Goal: Task Accomplishment & Management: Manage account settings

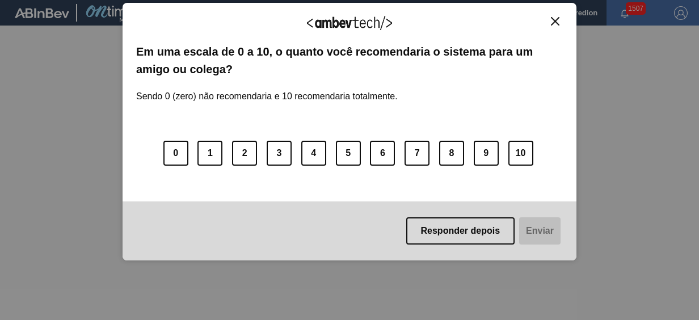
click at [554, 18] on img "Close" at bounding box center [555, 21] width 9 height 9
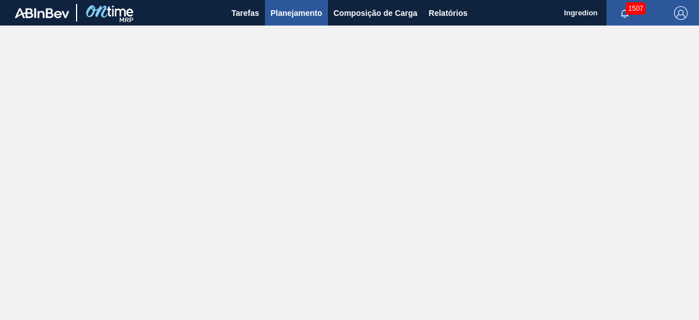
click at [276, 18] on span "Planejamento" at bounding box center [297, 13] width 52 height 14
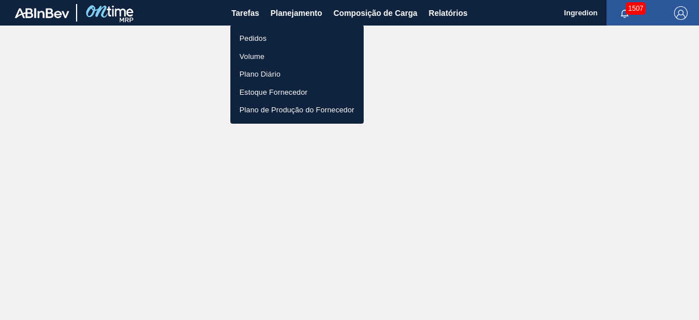
click at [293, 39] on li "Pedidos" at bounding box center [296, 39] width 133 height 18
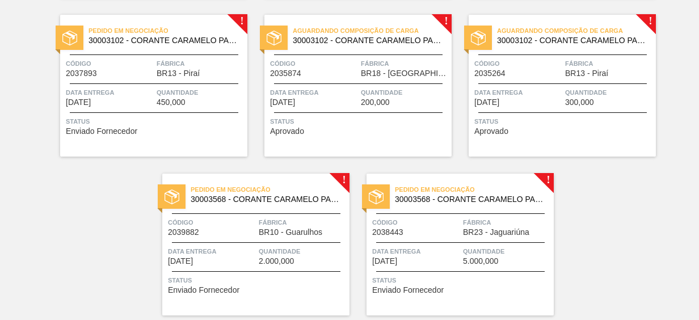
scroll to position [242, 0]
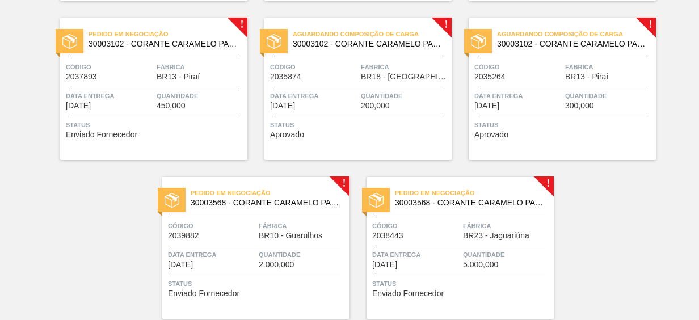
click at [677, 212] on div "! Em renegociação 30003526 - XAROPE ALTA MALTOSE;82%;; Código 2018590 Fábrica B…" at bounding box center [349, 80] width 699 height 477
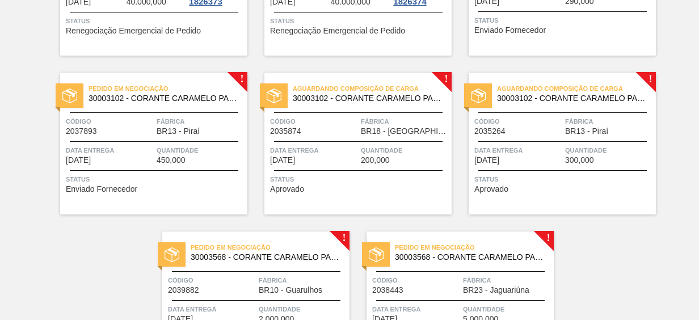
scroll to position [200, 0]
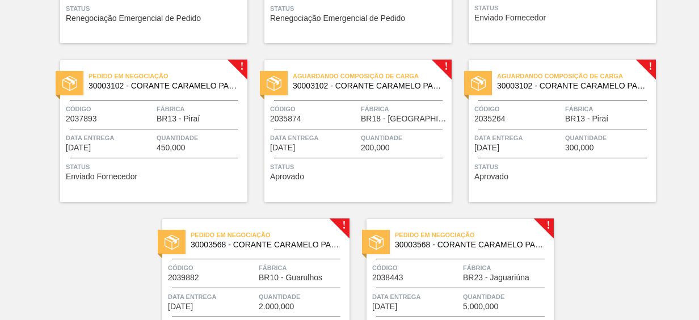
click at [171, 133] on span "Quantidade" at bounding box center [201, 137] width 88 height 11
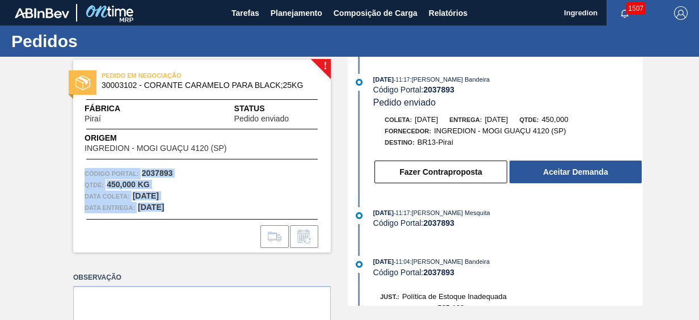
drag, startPoint x: 185, startPoint y: 207, endPoint x: 99, endPoint y: 156, distance: 100.0
click at [99, 156] on div "PEDIDO EM NEGOCIAÇÃO 30003102 - CORANTE CARAMELO PARA BLACK;25KG Fábrica Piraí …" at bounding box center [202, 156] width 258 height 193
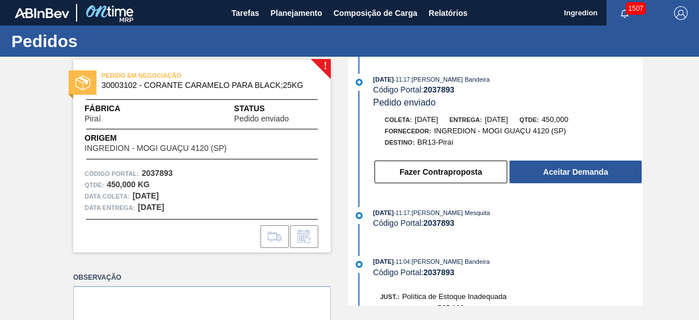
drag, startPoint x: 99, startPoint y: 156, endPoint x: 67, endPoint y: 182, distance: 40.8
click at [67, 182] on div "! PEDIDO EM NEGOCIAÇÃO 30003102 - CORANTE CARAMELO PARA BLACK;25KG Fábrica Pira…" at bounding box center [193, 156] width 275 height 193
drag, startPoint x: 82, startPoint y: 174, endPoint x: 181, endPoint y: 208, distance: 104.5
click at [181, 208] on div "Código Portal: 2037893 Qtde : 450,000 KG Data coleta: [DATE] Data entrega: [DAT…" at bounding box center [202, 190] width 258 height 45
click at [181, 208] on div "Data entrega: [DATE]" at bounding box center [202, 207] width 235 height 11
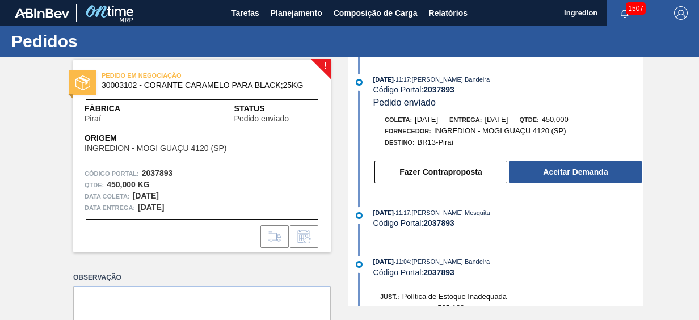
click at [136, 192] on strong "[DATE]" at bounding box center [146, 195] width 26 height 9
drag, startPoint x: 188, startPoint y: 211, endPoint x: 52, endPoint y: 163, distance: 144.3
click at [52, 163] on div "! PEDIDO EM NEGOCIAÇÃO 30003102 - CORANTE CARAMELO PARA BLACK;25KG Fábrica Pira…" at bounding box center [349, 181] width 699 height 249
drag, startPoint x: 52, startPoint y: 163, endPoint x: 52, endPoint y: 197, distance: 33.5
click at [52, 197] on div "! PEDIDO EM NEGOCIAÇÃO 30003102 - CORANTE CARAMELO PARA BLACK;25KG Fábrica Pira…" at bounding box center [349, 181] width 699 height 249
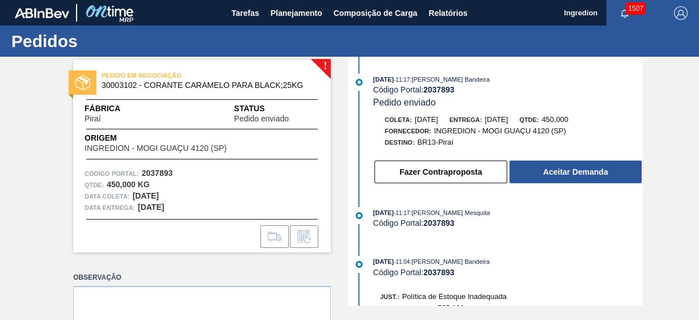
click at [144, 197] on strong "[DATE]" at bounding box center [146, 195] width 26 height 9
drag, startPoint x: 144, startPoint y: 197, endPoint x: 167, endPoint y: 196, distance: 23.3
click at [159, 196] on strong "[DATE]" at bounding box center [146, 195] width 26 height 9
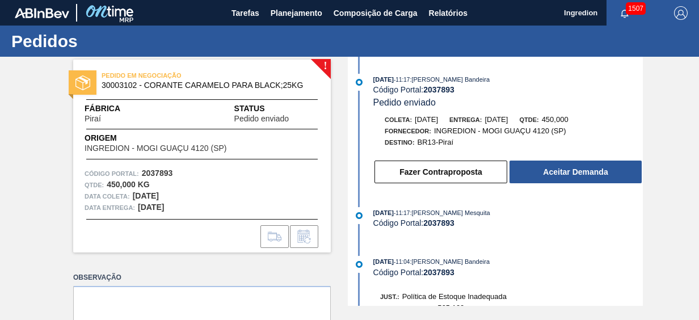
click at [159, 196] on strong "[DATE]" at bounding box center [146, 195] width 26 height 9
click at [440, 170] on button "Fazer Contraproposta" at bounding box center [441, 172] width 133 height 23
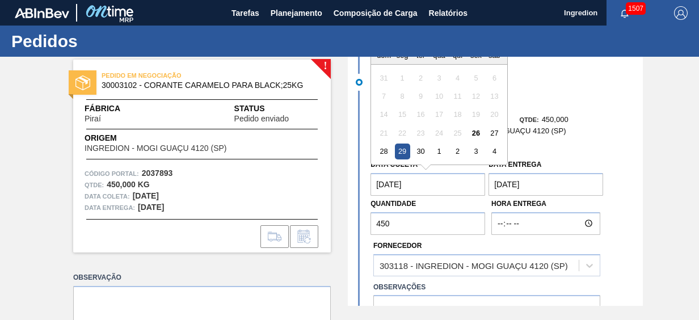
click at [444, 189] on coleta "[DATE]" at bounding box center [428, 184] width 115 height 23
click at [477, 153] on div "3" at bounding box center [476, 151] width 15 height 15
type coleta "[DATE]"
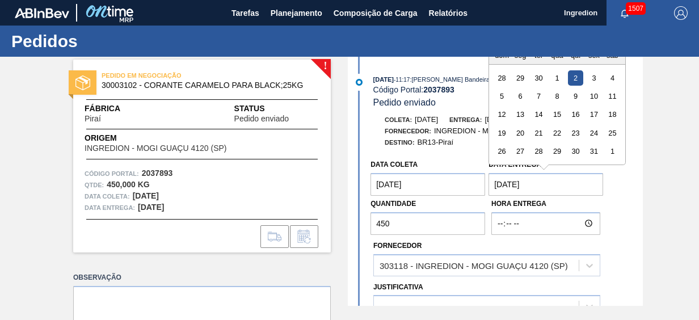
click at [533, 187] on entrega "[DATE]" at bounding box center [546, 184] width 115 height 23
type entrega "0"
click at [643, 191] on div "! PEDIDO EM NEGOCIAÇÃO 30003102 - CORANTE CARAMELO PARA BLACK;25KG Fábrica Pira…" at bounding box center [349, 181] width 699 height 249
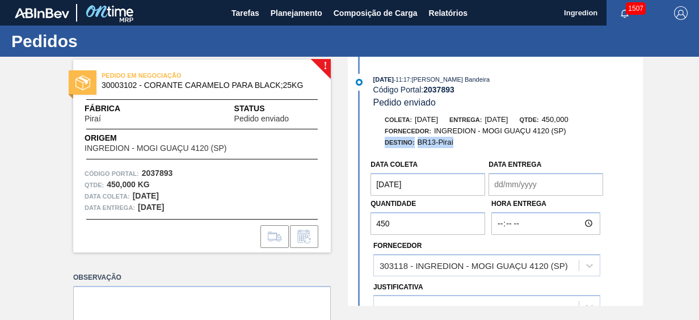
drag, startPoint x: 644, startPoint y: 138, endPoint x: 643, endPoint y: 150, distance: 11.5
click at [643, 150] on div "! PEDIDO EM NEGOCIAÇÃO 30003102 - CORANTE CARAMELO PARA BLACK;25KG Fábrica Pira…" at bounding box center [349, 181] width 699 height 249
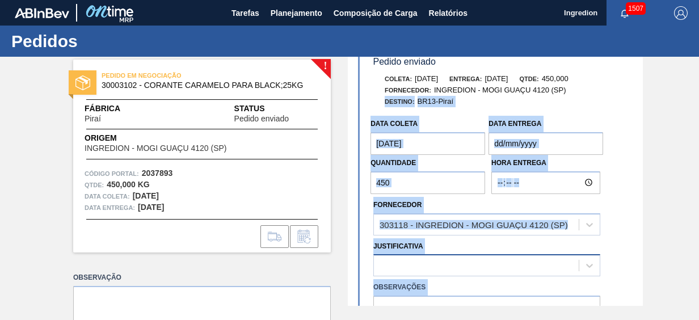
scroll to position [42, 0]
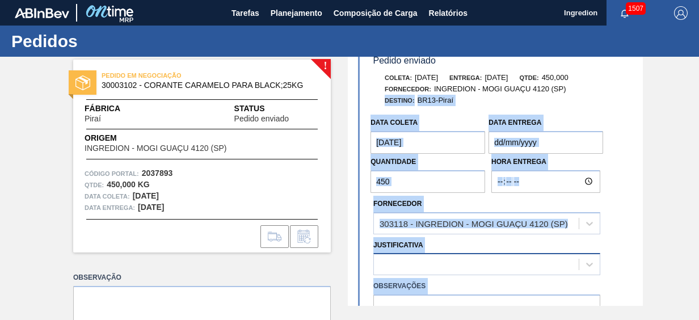
click at [452, 262] on div "Pedidos ! PEDIDO EM NEGOCIAÇÃO 30003102 - CORANTE CARAMELO PARA BLACK;25KG Fábr…" at bounding box center [349, 173] width 699 height 295
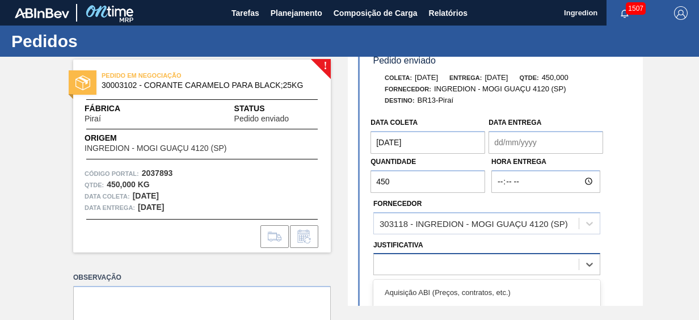
scroll to position [54, 0]
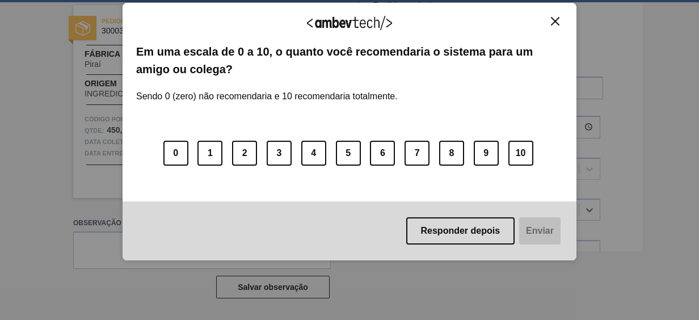
click at [553, 13] on div "Agradecemos seu feedback! Em uma escala de 0 a 10, o quanto você recomendaria o…" at bounding box center [350, 132] width 454 height 258
click at [553, 17] on img "Close" at bounding box center [555, 21] width 9 height 9
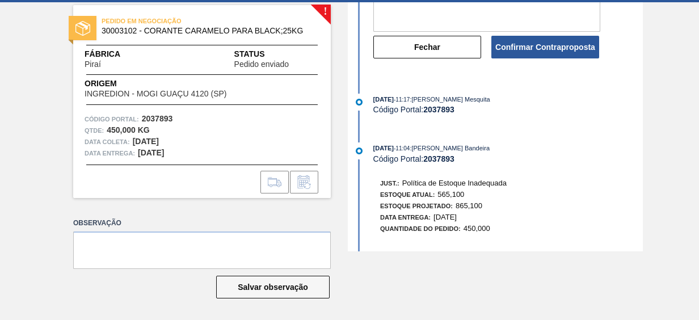
scroll to position [275, 0]
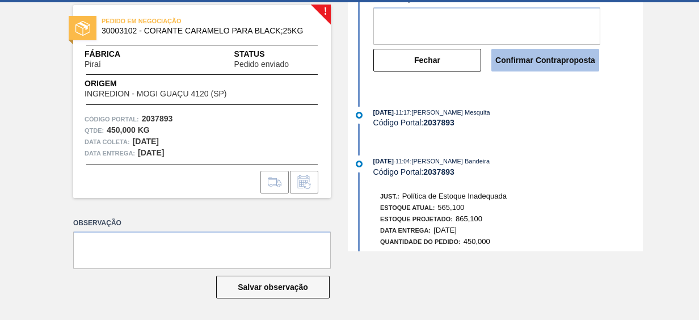
click at [547, 67] on button "Confirmar Contraproposta" at bounding box center [546, 60] width 108 height 23
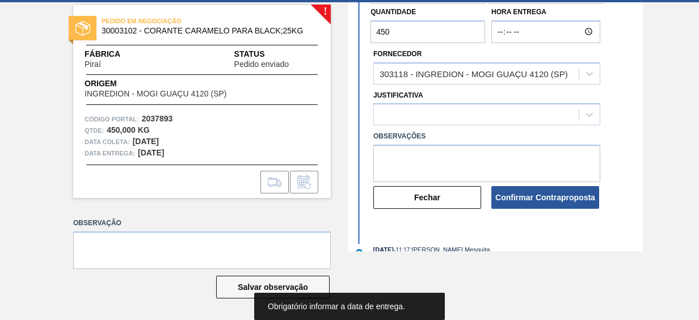
scroll to position [124, 0]
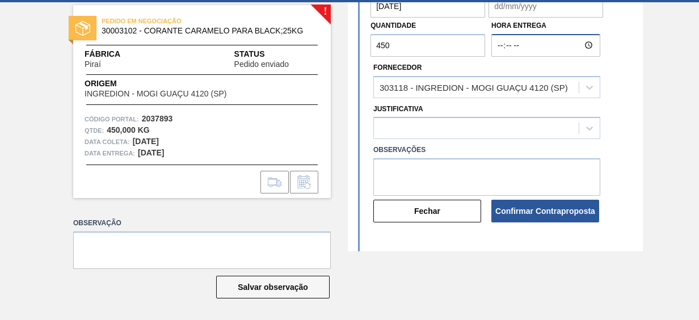
click at [519, 47] on input "Hora Entrega" at bounding box center [546, 45] width 109 height 23
click at [514, 15] on entrega "Data entrega" at bounding box center [546, 6] width 115 height 23
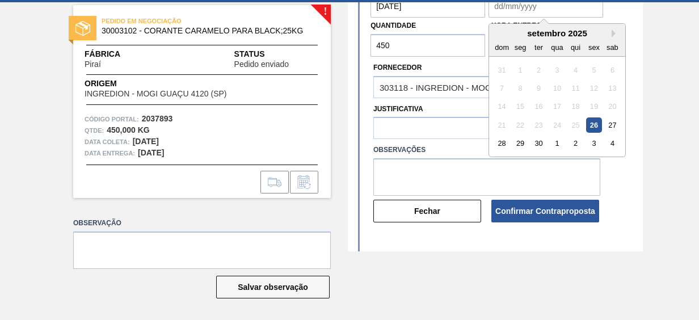
click at [501, 119] on div "21" at bounding box center [501, 124] width 15 height 15
click at [614, 35] on button "Next Month" at bounding box center [616, 34] width 8 height 8
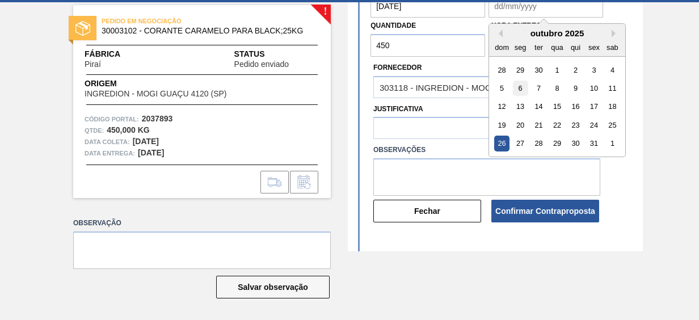
click at [521, 85] on div "6" at bounding box center [520, 88] width 15 height 15
type entrega "[DATE]"
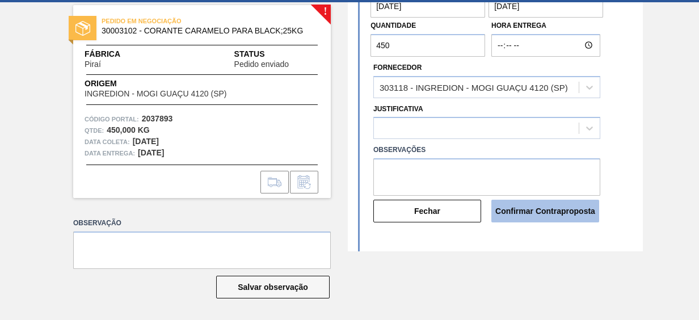
click at [507, 216] on button "Confirmar Contraproposta" at bounding box center [546, 211] width 108 height 23
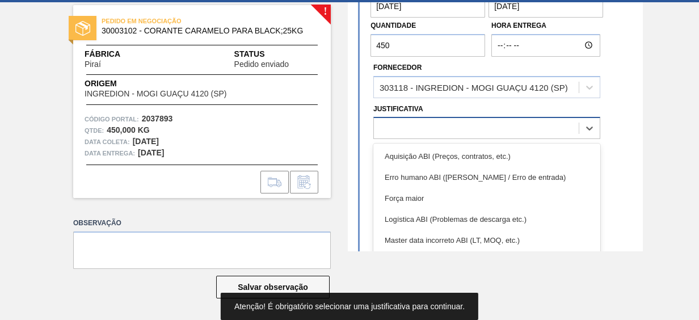
click at [479, 127] on div at bounding box center [476, 128] width 205 height 16
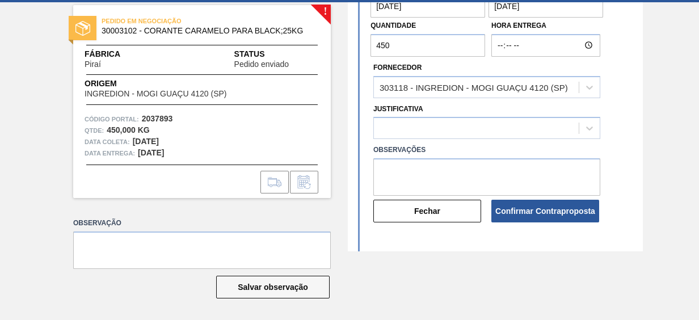
click at [601, 167] on div "Observações" at bounding box center [487, 169] width 236 height 54
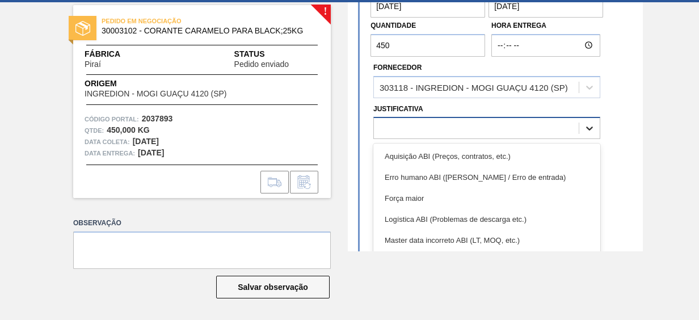
click at [582, 127] on div at bounding box center [590, 128] width 20 height 20
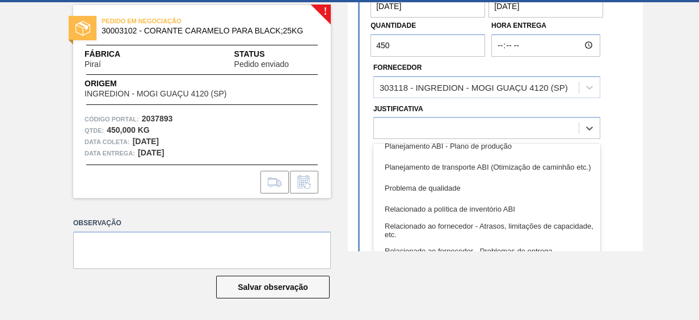
scroll to position [212, 0]
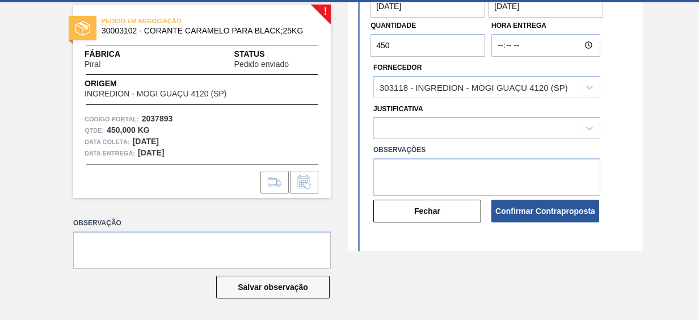
click at [599, 250] on div "[DATE] 11:17 : [PERSON_NAME] Bandeira Código Portal: 2037893 Pedido enviado Col…" at bounding box center [497, 126] width 292 height 249
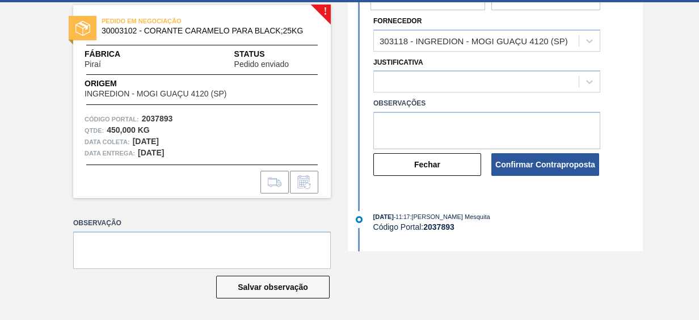
scroll to position [195, 0]
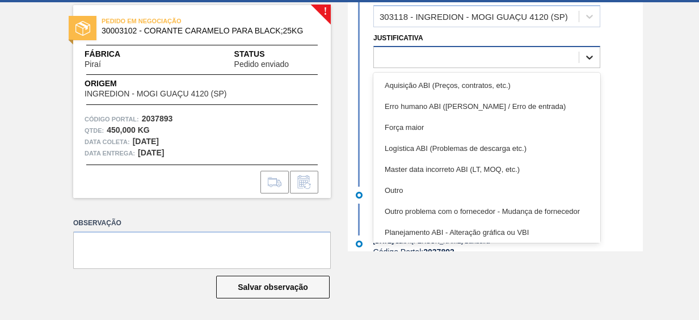
click at [594, 64] on div at bounding box center [590, 57] width 20 height 20
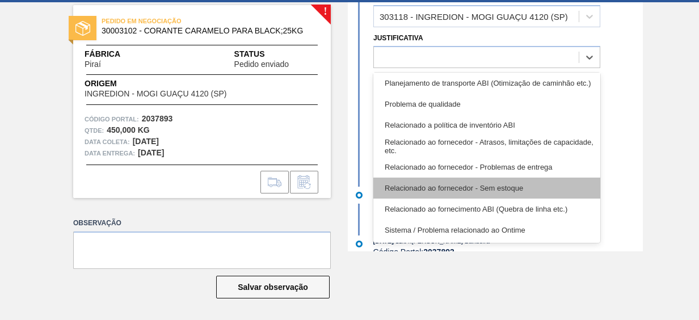
click at [496, 195] on div "Relacionado ao fornecedor - Sem estoque" at bounding box center [486, 188] width 227 height 21
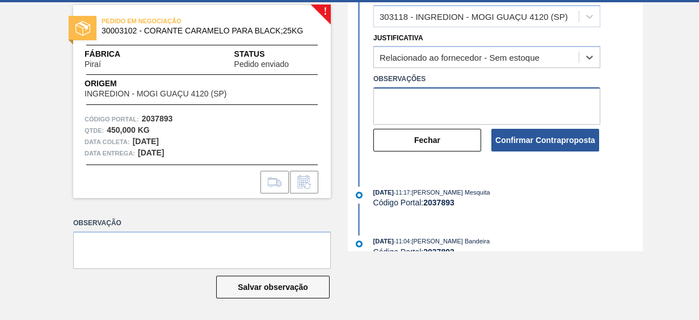
click at [486, 99] on textarea at bounding box center [486, 105] width 227 height 37
click at [455, 108] on textarea "Prev de l" at bounding box center [486, 105] width 227 height 37
type textarea "Prev de liberação de lote de produto no dia 03/10."
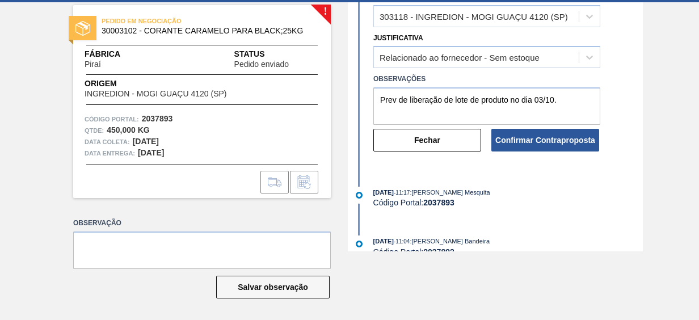
click at [528, 128] on div "Fechar Confirmar Contraproposta" at bounding box center [487, 139] width 236 height 28
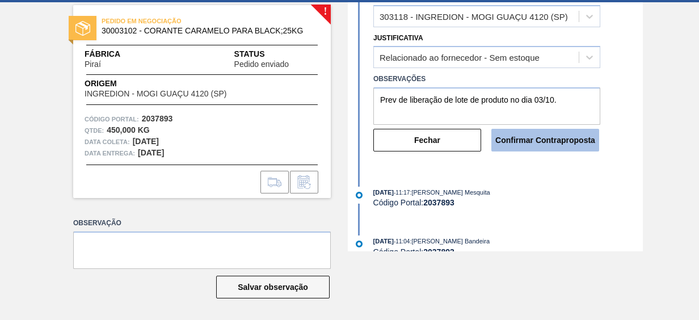
click at [528, 146] on button "Confirmar Contraproposta" at bounding box center [546, 140] width 108 height 23
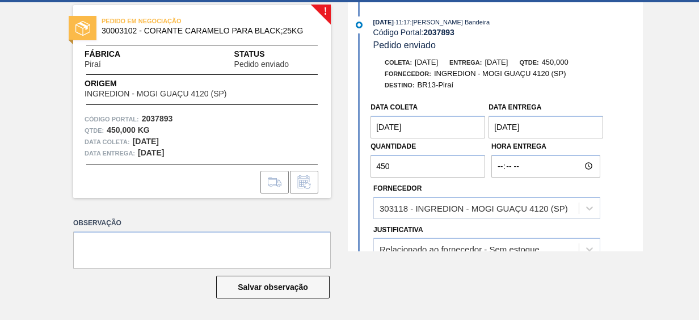
scroll to position [0, 0]
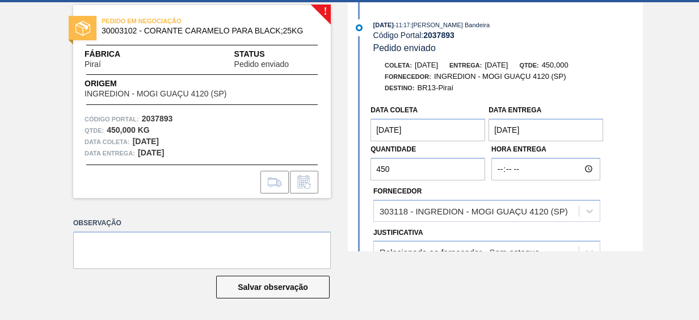
drag, startPoint x: 697, startPoint y: 102, endPoint x: 691, endPoint y: 18, distance: 84.8
click at [691, 18] on div "! PEDIDO EM NEGOCIAÇÃO 30003102 - CORANTE CARAMELO PARA BLACK;25KG Fábrica Pira…" at bounding box center [349, 126] width 699 height 249
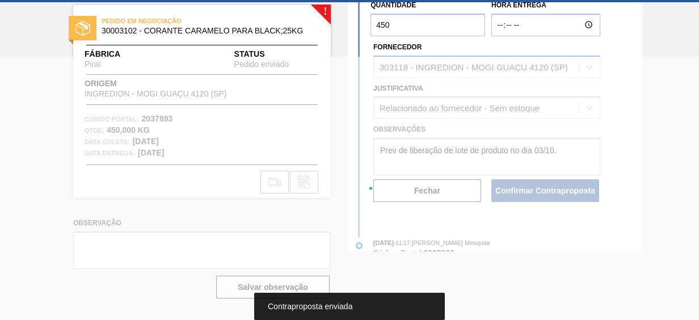
scroll to position [199, 0]
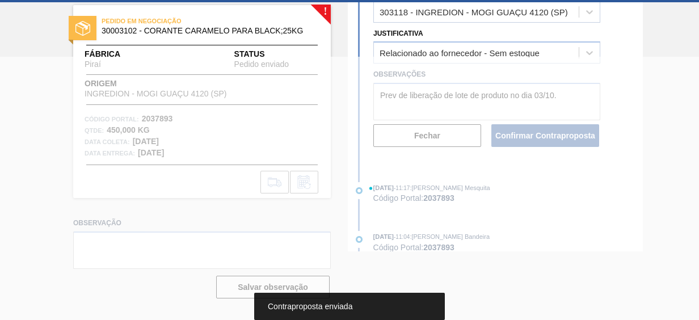
click at [553, 194] on div at bounding box center [349, 188] width 699 height 263
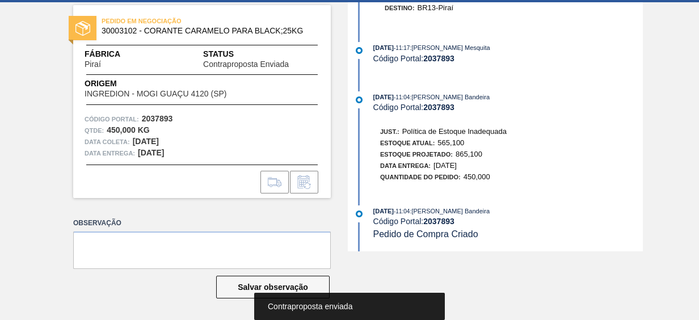
drag, startPoint x: 695, startPoint y: 202, endPoint x: 695, endPoint y: 150, distance: 51.7
click at [695, 150] on div "PEDIDO EM NEGOCIAÇÃO 30003102 - CORANTE CARAMELO PARA BLACK;25KG Fábrica Piraí …" at bounding box center [349, 126] width 699 height 249
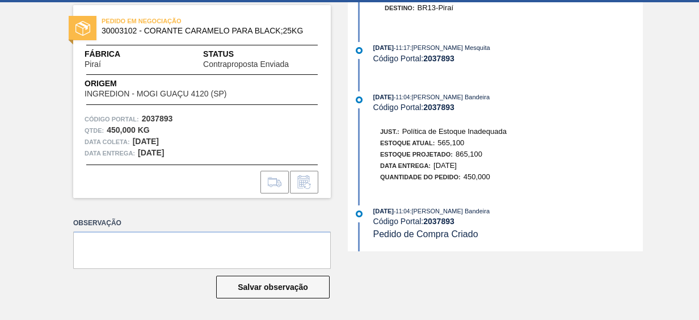
scroll to position [0, 0]
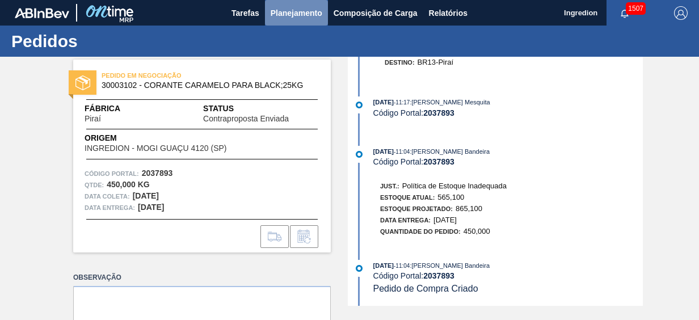
click at [296, 18] on span "Planejamento" at bounding box center [297, 13] width 52 height 14
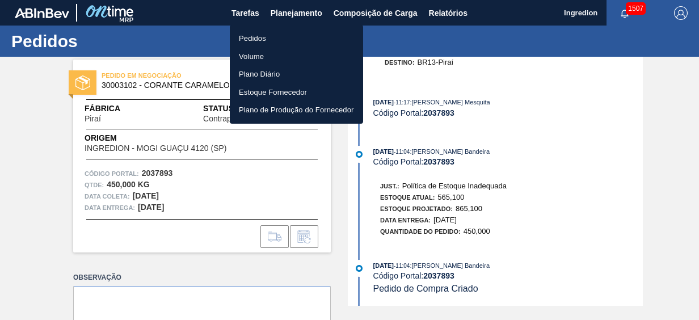
click at [300, 38] on li "Pedidos" at bounding box center [296, 39] width 133 height 18
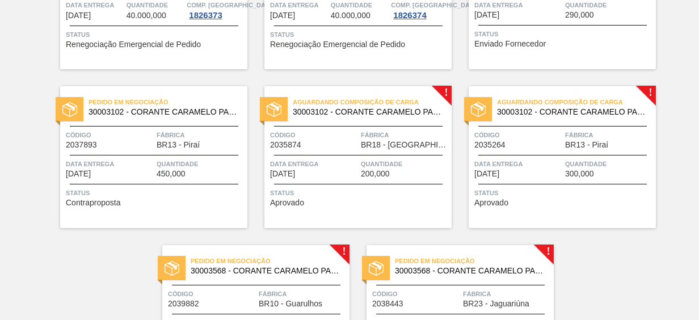
scroll to position [176, 0]
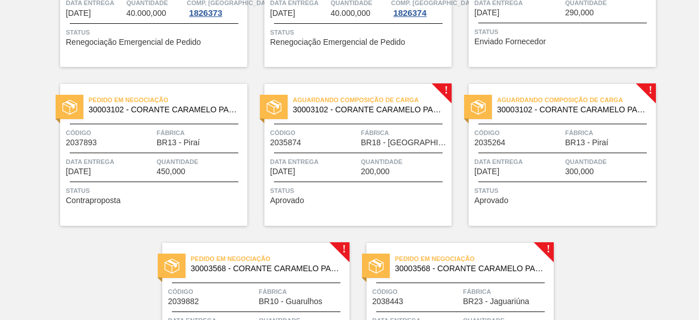
click at [574, 197] on div "Status Aprovado" at bounding box center [564, 194] width 179 height 18
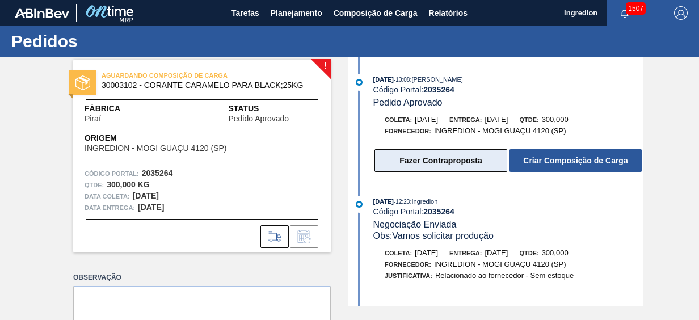
click at [475, 163] on button "Fazer Contraproposta" at bounding box center [441, 160] width 133 height 23
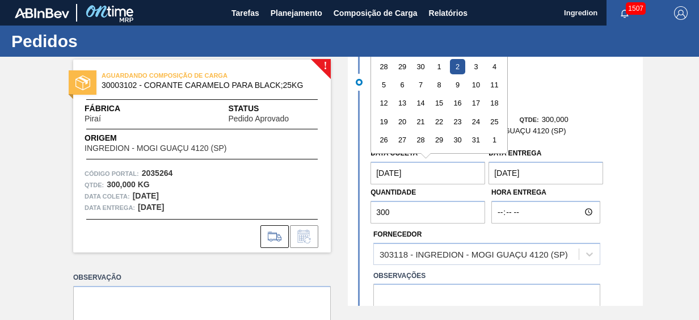
click at [440, 171] on coleta "[DATE]" at bounding box center [428, 173] width 115 height 23
click at [475, 69] on div "3" at bounding box center [476, 66] width 15 height 15
type coleta "[DATE]"
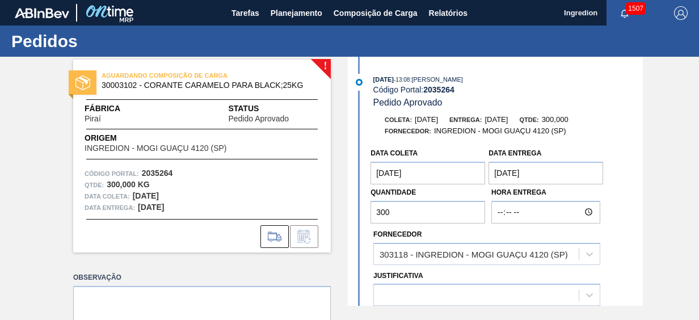
click at [515, 177] on entrega "[DATE]" at bounding box center [546, 173] width 115 height 23
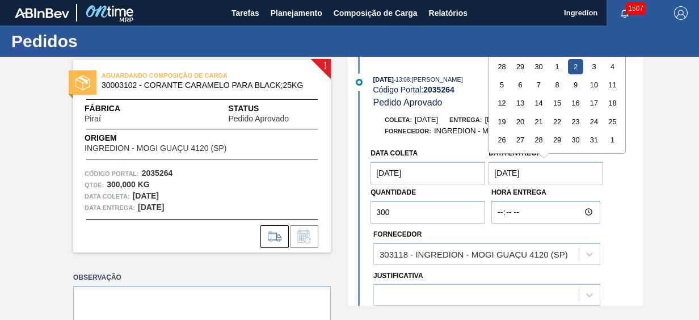
click at [518, 89] on div "6" at bounding box center [520, 84] width 15 height 15
type entrega "[DATE]"
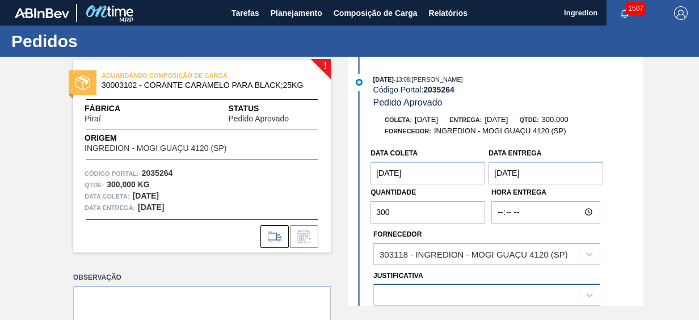
click at [443, 293] on main "Tarefas Planejamento Composição de Carga Relatórios Ingredion 1507 Marcar todas…" at bounding box center [349, 160] width 699 height 320
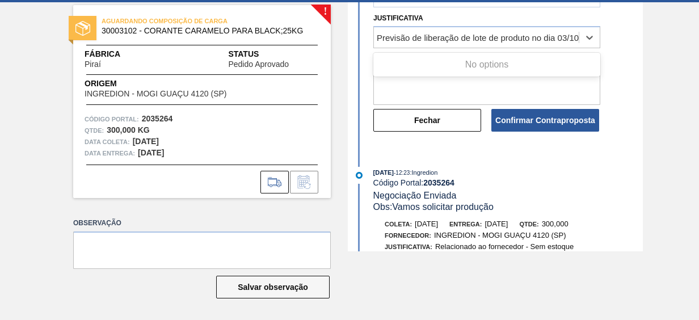
scroll to position [208, 0]
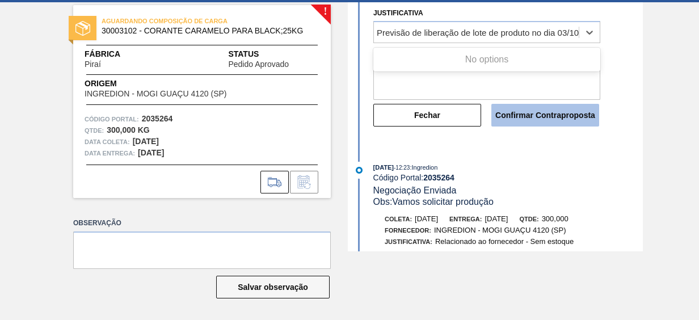
type input "Previsão de liberação de lote de produto no dia 03/10"
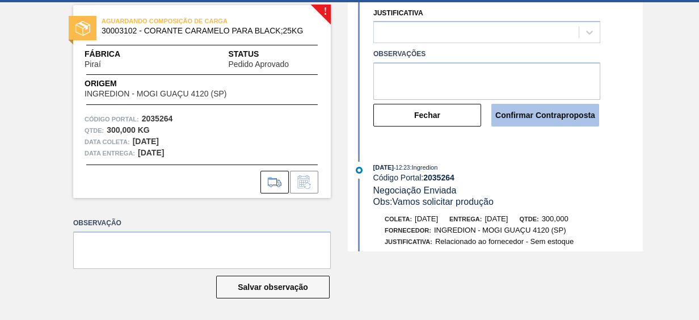
scroll to position [0, 0]
click at [546, 116] on button "Confirmar Contraproposta" at bounding box center [546, 115] width 108 height 23
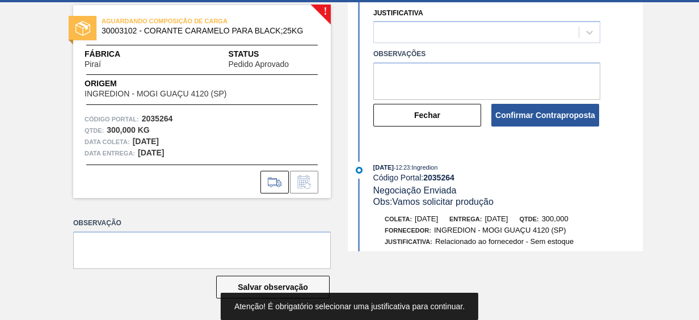
click at [160, 293] on div "Salvar observação" at bounding box center [202, 287] width 258 height 25
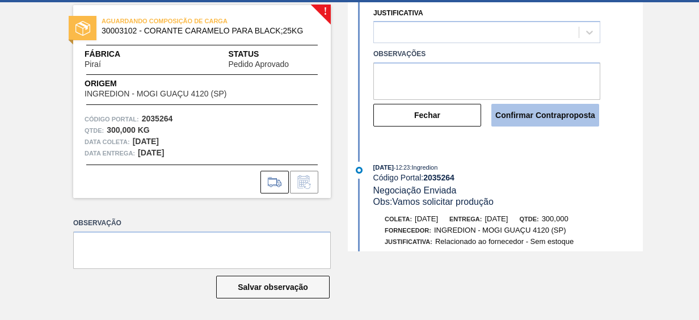
click at [545, 125] on button "Confirmar Contraproposta" at bounding box center [546, 115] width 108 height 23
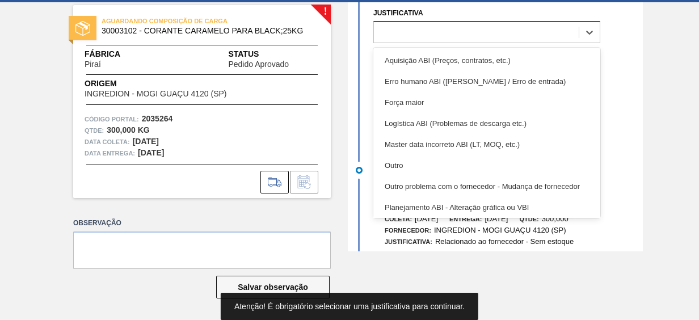
click at [524, 28] on div at bounding box center [476, 32] width 205 height 16
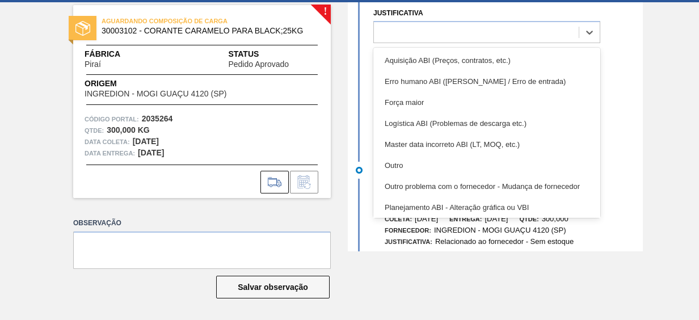
drag, startPoint x: 597, startPoint y: 70, endPoint x: 602, endPoint y: 142, distance: 72.2
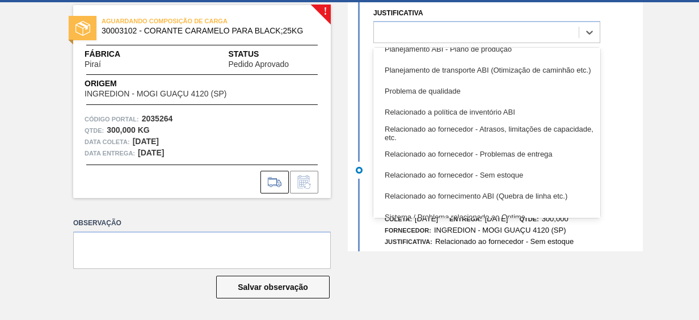
scroll to position [212, 0]
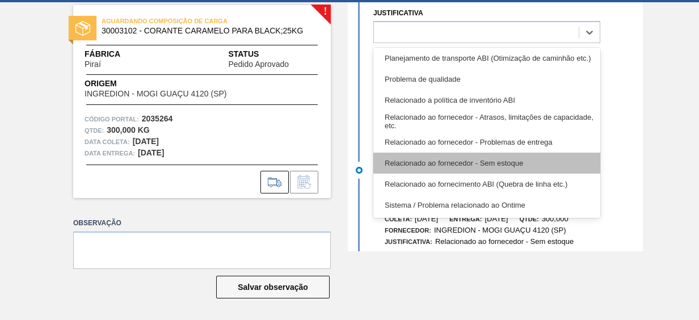
click at [489, 160] on div "Relacionado ao fornecedor - Sem estoque" at bounding box center [486, 163] width 227 height 21
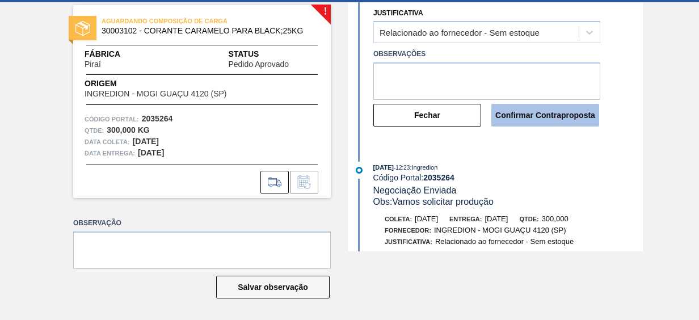
click at [546, 124] on button "Confirmar Contraproposta" at bounding box center [546, 115] width 108 height 23
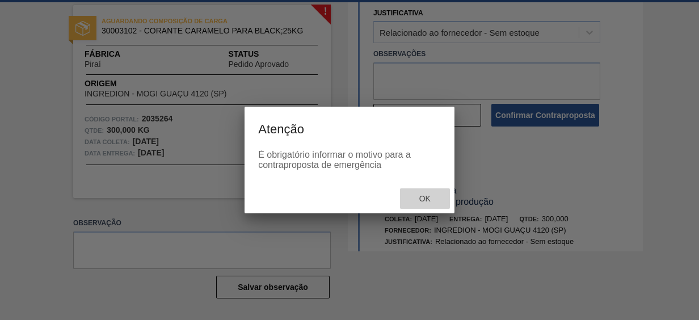
click at [410, 193] on div "Ok" at bounding box center [425, 198] width 50 height 21
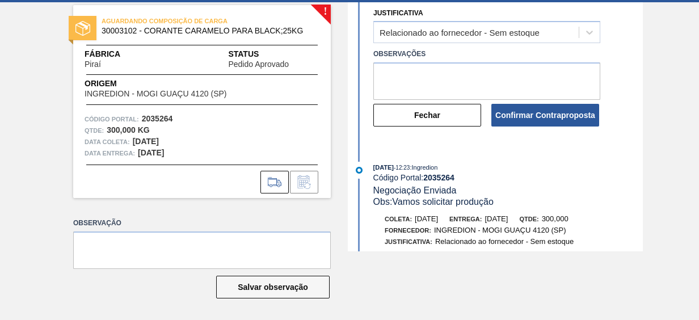
drag, startPoint x: 697, startPoint y: 82, endPoint x: 697, endPoint y: 68, distance: 13.6
click at [697, 68] on div "! AGUARDANDO COMPOSIÇÃO DE CARGA 30003102 - CORANTE CARAMELO PARA BLACK;25KG Fá…" at bounding box center [349, 126] width 699 height 249
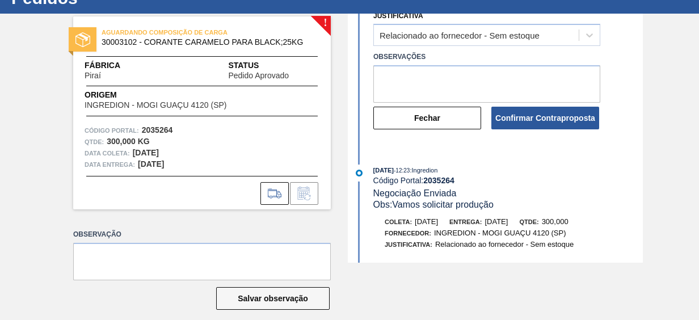
scroll to position [215, 0]
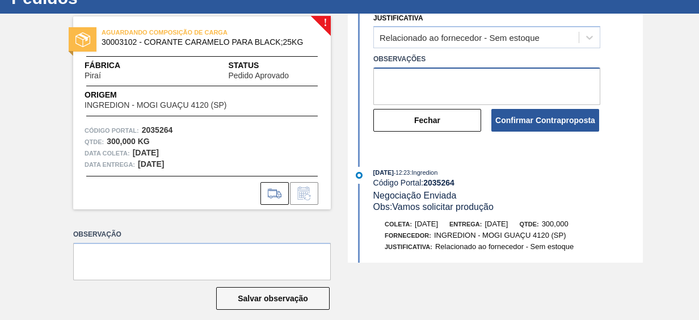
click at [450, 87] on textarea at bounding box center [486, 86] width 227 height 37
type textarea "p"
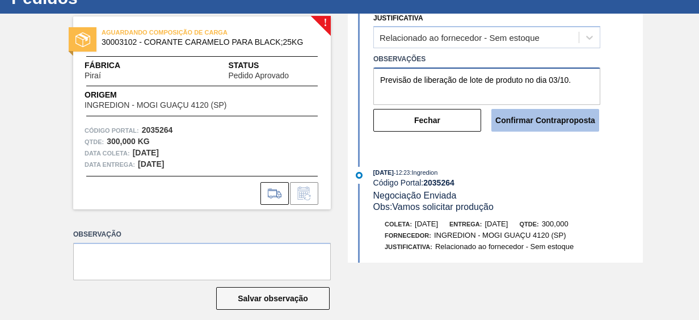
type textarea "Previsão de liberação de lote de produto no dia 03/10."
click at [508, 115] on button "Confirmar Contraproposta" at bounding box center [546, 120] width 108 height 23
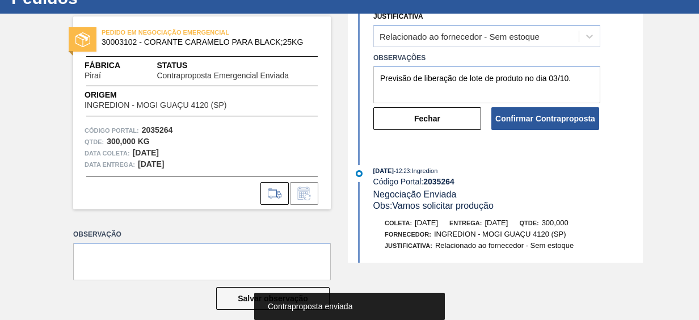
scroll to position [6, 0]
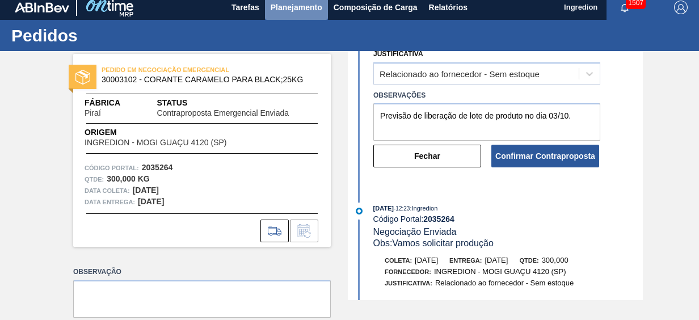
click at [308, 7] on span "Planejamento" at bounding box center [297, 8] width 52 height 14
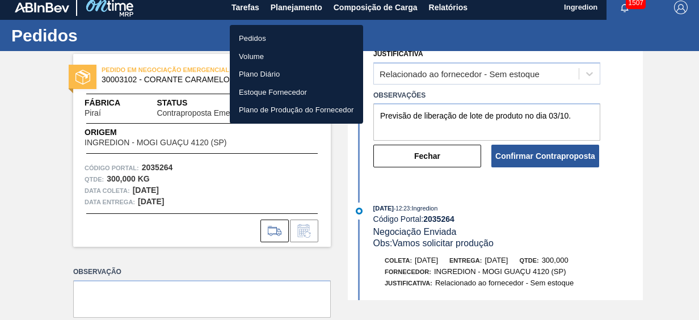
click at [279, 39] on li "Pedidos" at bounding box center [296, 39] width 133 height 18
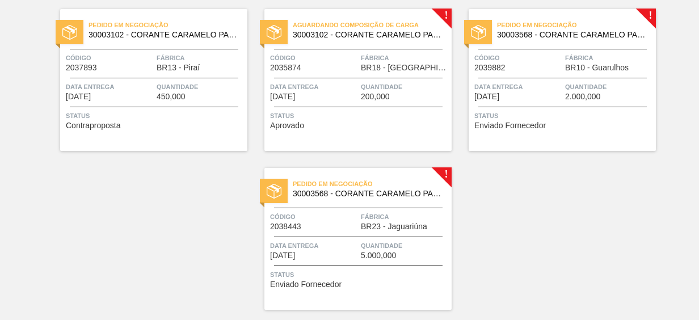
scroll to position [245, 0]
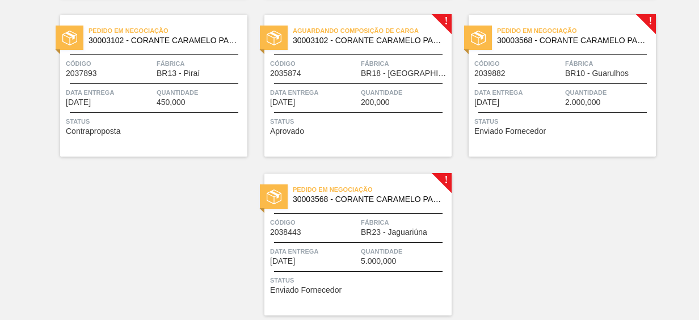
click at [396, 129] on div "Status Aprovado" at bounding box center [359, 125] width 179 height 18
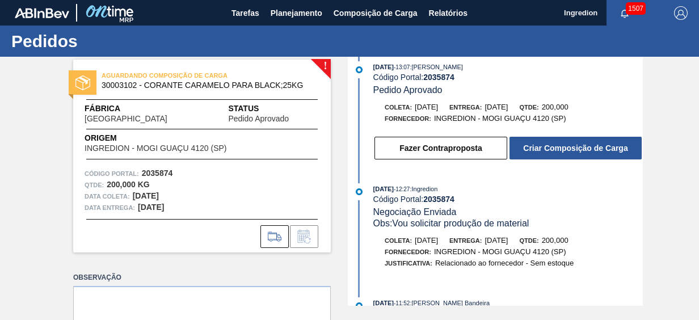
scroll to position [27, 0]
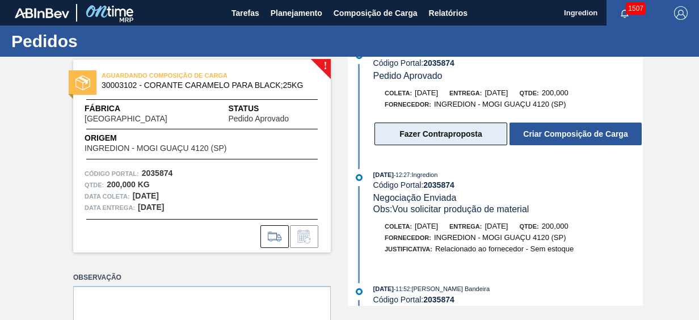
click at [423, 137] on button "Fazer Contraproposta" at bounding box center [441, 134] width 133 height 23
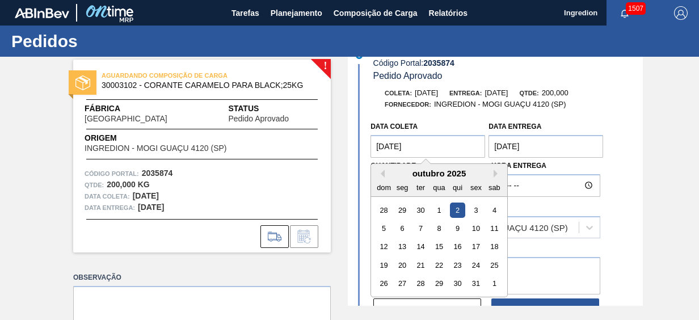
click at [455, 152] on coleta "[DATE]" at bounding box center [428, 146] width 115 height 23
drag, startPoint x: 474, startPoint y: 212, endPoint x: 473, endPoint y: 203, distance: 9.1
click at [474, 212] on div "3" at bounding box center [476, 210] width 15 height 15
type coleta "[DATE]"
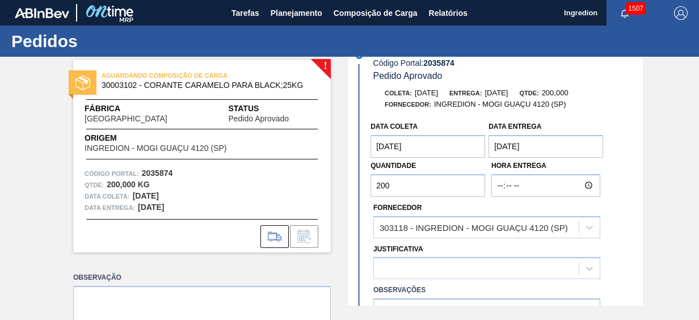
click at [523, 146] on entrega "[DATE]" at bounding box center [546, 146] width 115 height 23
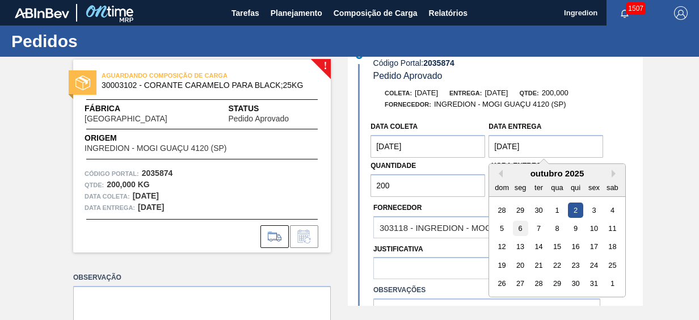
click at [516, 230] on div "6" at bounding box center [520, 228] width 15 height 15
type entrega "[DATE]"
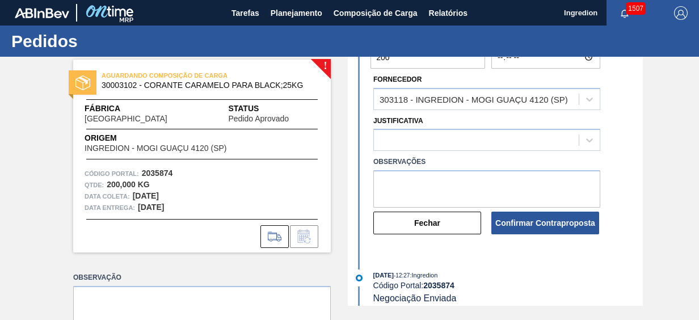
scroll to position [157, 0]
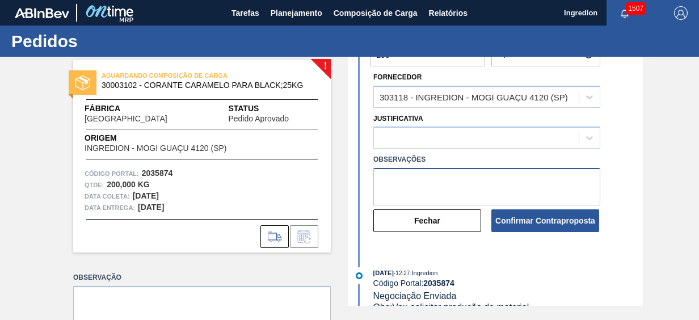
click at [488, 176] on textarea at bounding box center [486, 186] width 227 height 37
click at [446, 124] on div "Justificativa" at bounding box center [486, 130] width 227 height 39
click at [437, 137] on div at bounding box center [476, 138] width 205 height 16
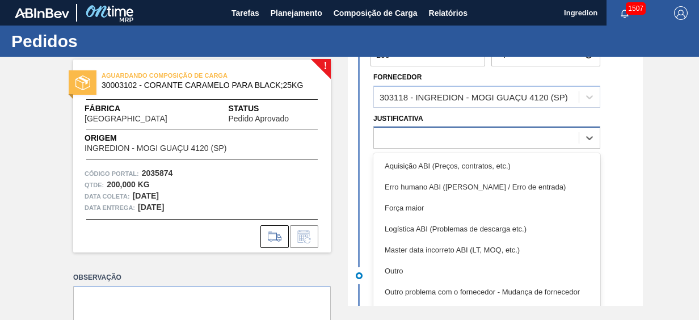
scroll to position [9, 0]
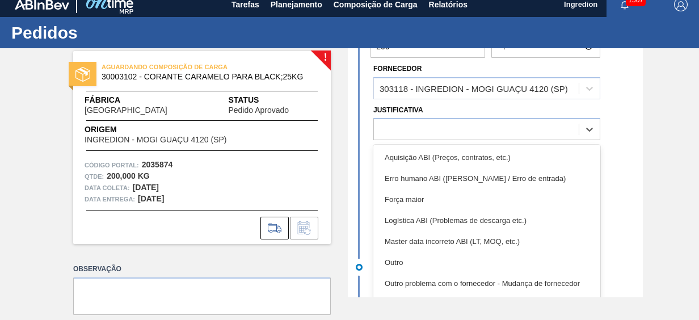
drag, startPoint x: 597, startPoint y: 163, endPoint x: 599, endPoint y: 206, distance: 42.6
click at [598, 208] on div "Aquisição ABI (Preços, contratos, etc.) Erro humano ABI (Cálculo / Erro de entr…" at bounding box center [486, 226] width 227 height 162
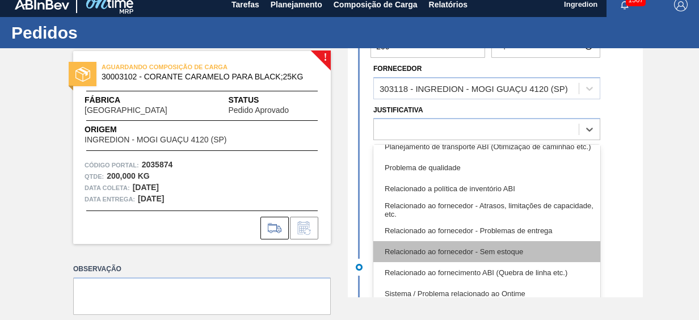
click at [460, 260] on div "Relacionado ao fornecedor - Sem estoque" at bounding box center [486, 251] width 227 height 21
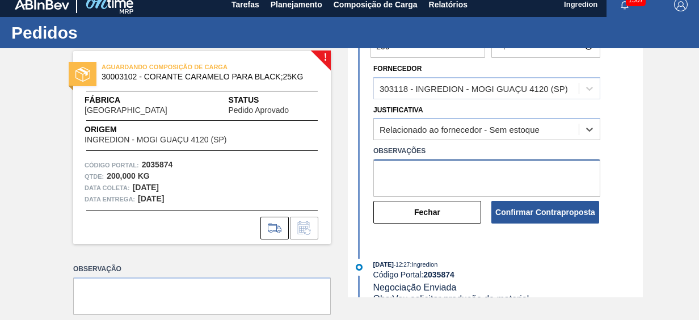
click at [414, 174] on textarea at bounding box center [486, 178] width 227 height 37
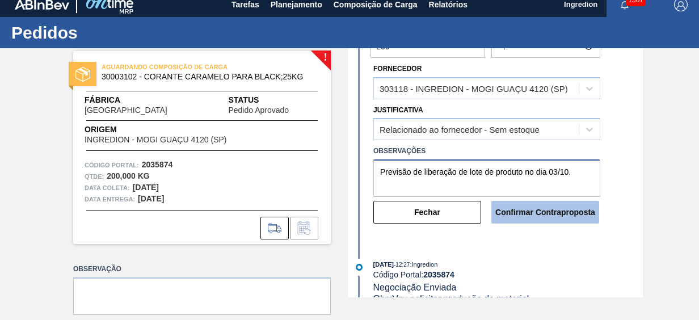
type textarea "Previsão de liberação de lote de produto no dia 03/10."
click at [514, 210] on button "Confirmar Contraproposta" at bounding box center [546, 212] width 108 height 23
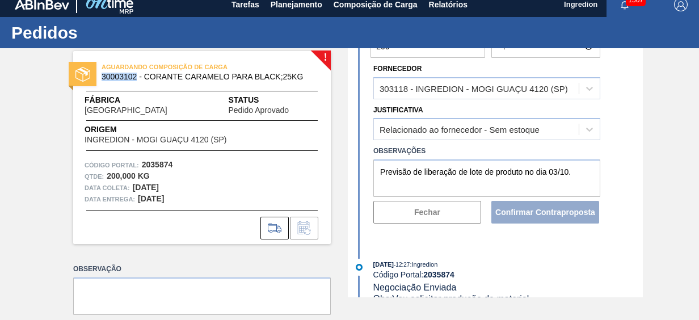
drag, startPoint x: 136, startPoint y: 75, endPoint x: 103, endPoint y: 74, distance: 33.5
click at [102, 74] on span "30003102 - CORANTE CARAMELO PARA BLACK;25KG" at bounding box center [205, 77] width 206 height 9
copy span "30003102"
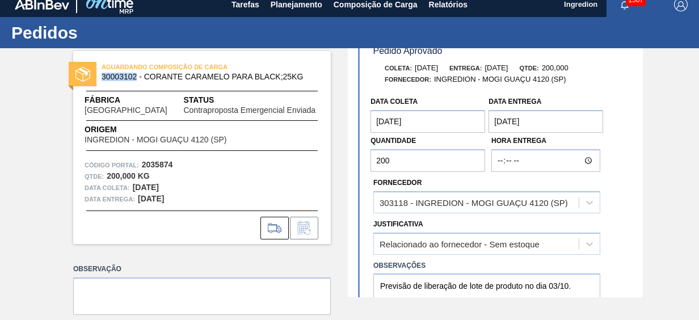
scroll to position [273, 0]
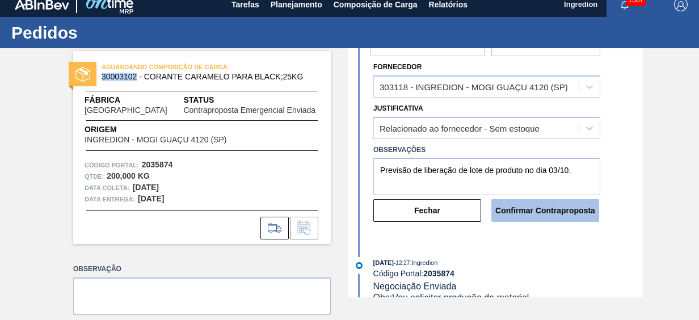
click at [546, 209] on button "Confirmar Contraproposta" at bounding box center [546, 210] width 108 height 23
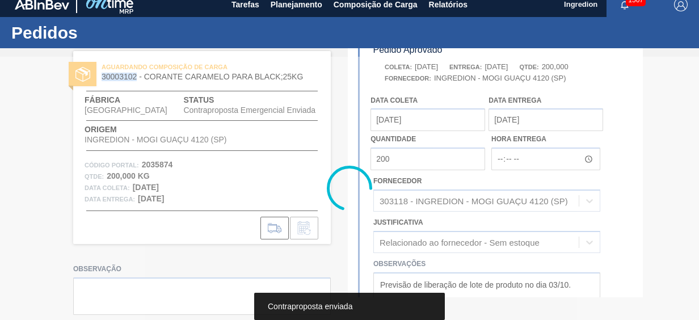
scroll to position [389, 0]
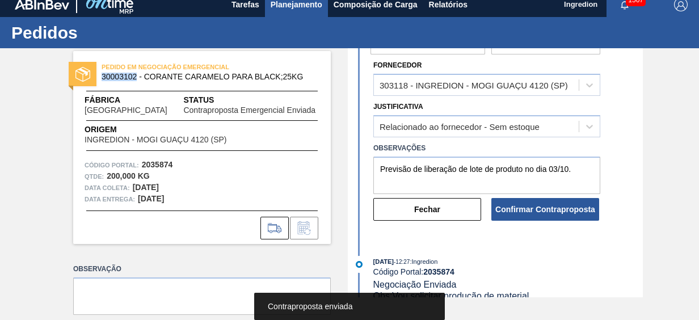
click at [292, 7] on span "Planejamento" at bounding box center [297, 5] width 52 height 14
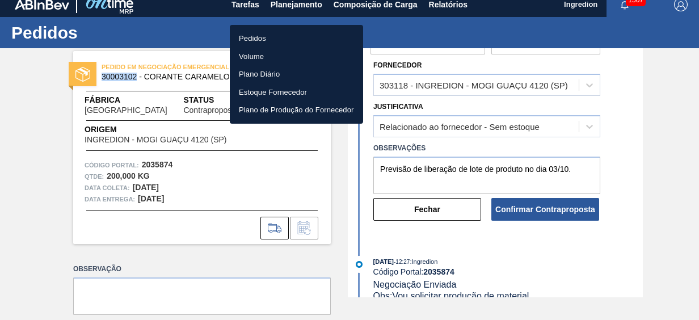
click at [278, 42] on li "Pedidos" at bounding box center [296, 39] width 133 height 18
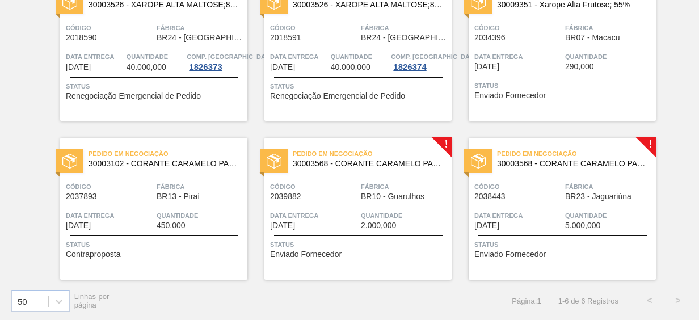
scroll to position [123, 0]
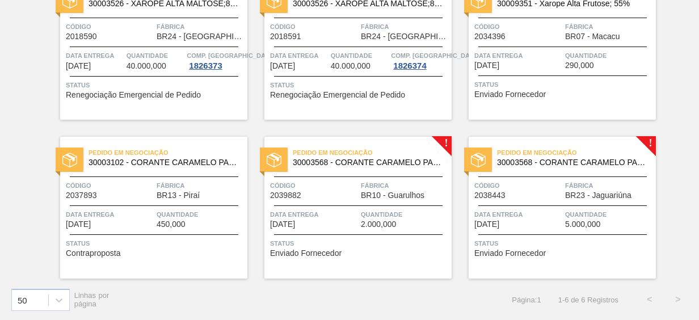
click at [345, 213] on span "Data entrega" at bounding box center [314, 214] width 88 height 11
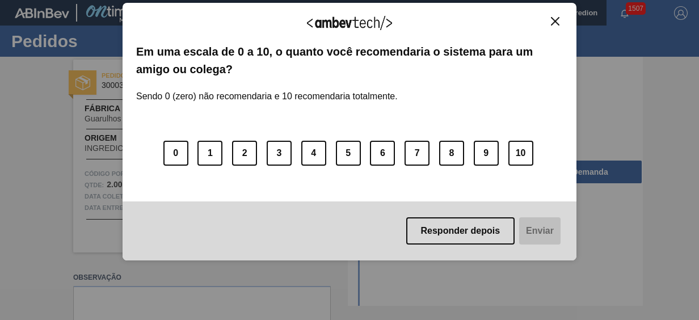
click at [555, 6] on div "Agradecemos seu feedback! Em uma escala de 0 a 10, o quanto você recomendaria o…" at bounding box center [350, 132] width 454 height 258
click at [553, 18] on img "Close" at bounding box center [555, 21] width 9 height 9
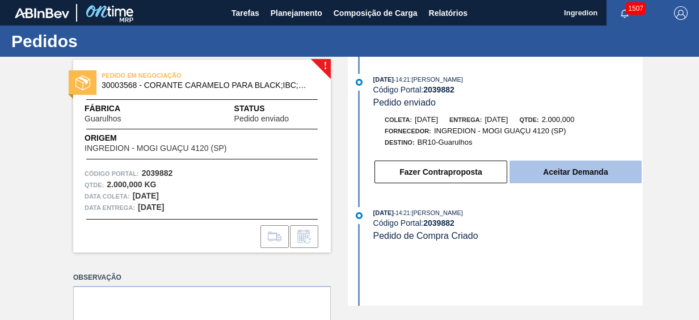
click at [599, 176] on button "Aceitar Demanda" at bounding box center [576, 172] width 132 height 23
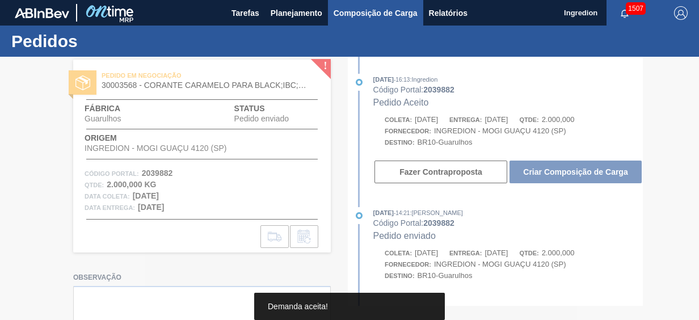
click at [367, 2] on button "Composição de Carga" at bounding box center [375, 13] width 95 height 26
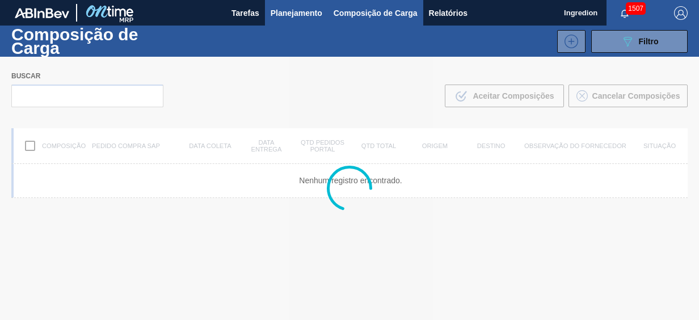
click at [313, 4] on button "Planejamento" at bounding box center [296, 13] width 63 height 26
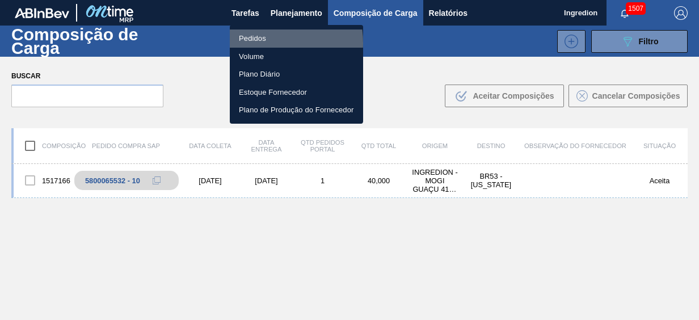
click at [259, 43] on li "Pedidos" at bounding box center [296, 39] width 133 height 18
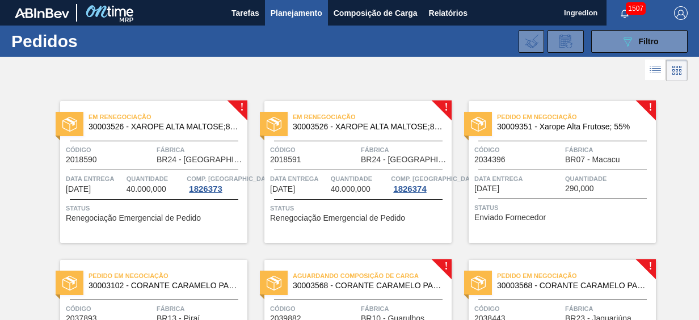
click at [398, 274] on span "Aguardando Composição de Carga" at bounding box center [372, 275] width 159 height 11
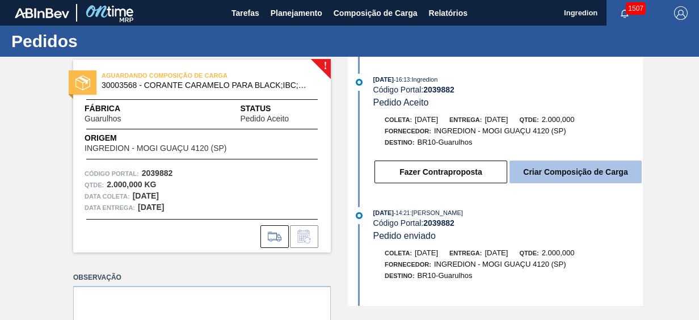
click at [563, 182] on button "Criar Composição de Carga" at bounding box center [576, 172] width 132 height 23
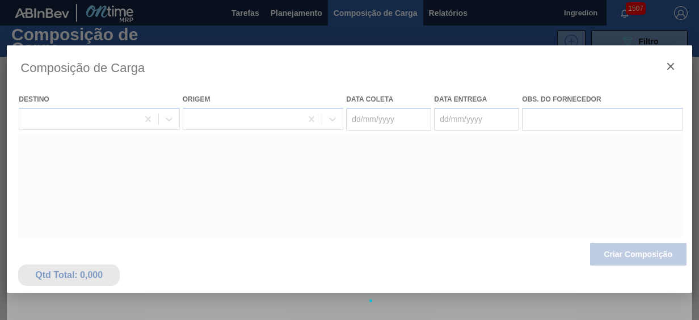
type coleta "[DATE]"
type entrega "[DATE]"
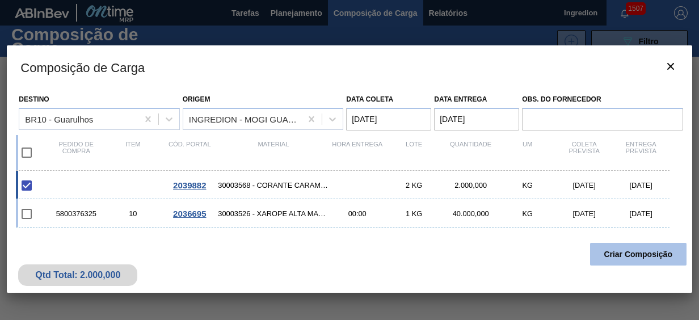
click at [629, 253] on button "Criar Composição" at bounding box center [638, 254] width 96 height 23
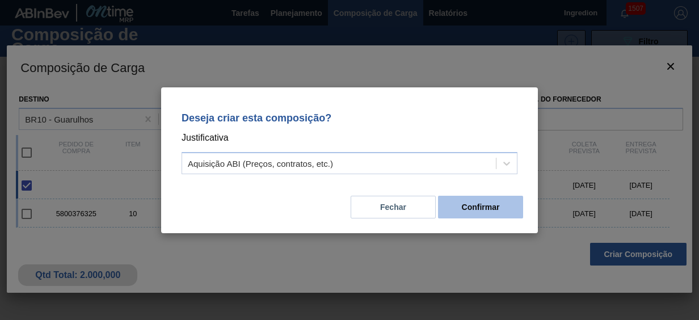
click at [477, 196] on button "Confirmar" at bounding box center [480, 207] width 85 height 23
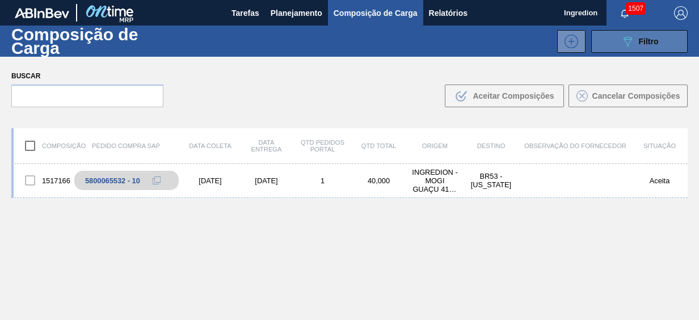
click at [668, 45] on button "089F7B8B-B2A5-4AFE-B5C0-19BA573D28AC Filtro" at bounding box center [639, 41] width 96 height 23
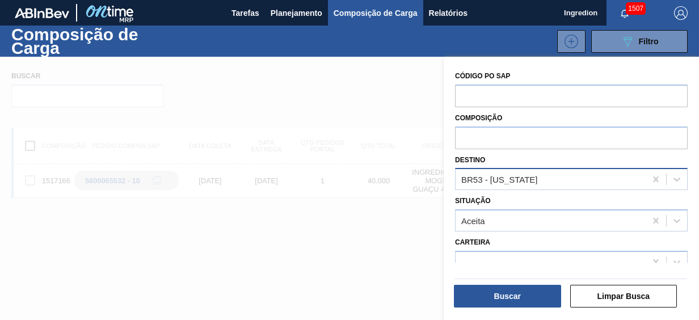
click at [544, 181] on div "BR53 - [US_STATE]" at bounding box center [551, 179] width 190 height 16
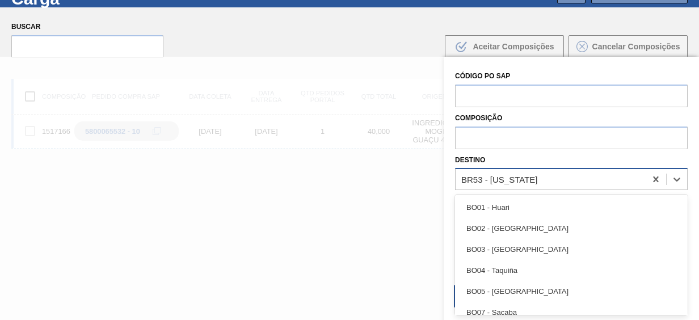
scroll to position [49, 0]
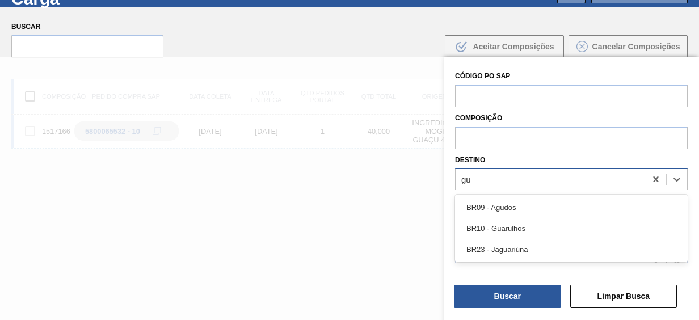
type input "gua"
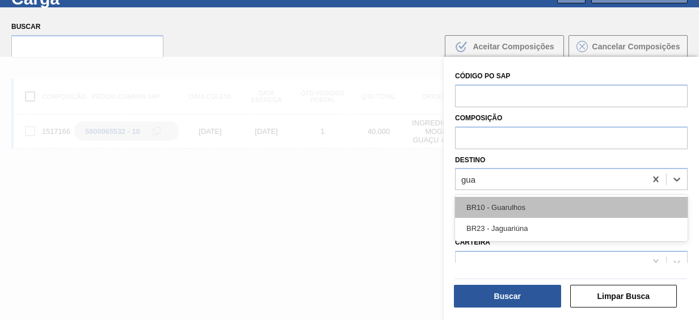
click at [535, 208] on div "BR10 - Guarulhos" at bounding box center [571, 207] width 233 height 21
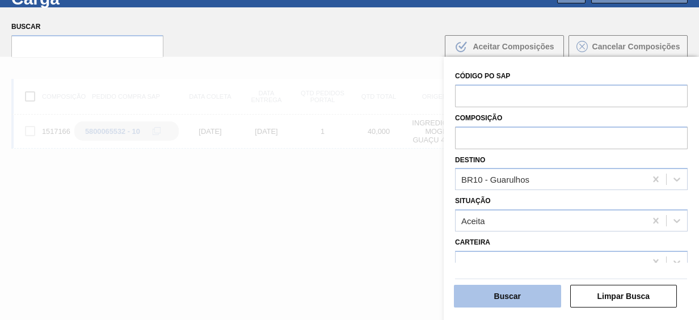
click at [540, 301] on button "Buscar" at bounding box center [507, 296] width 107 height 23
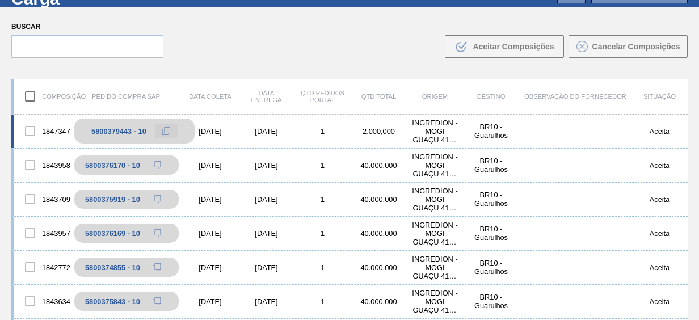
click at [170, 129] on button at bounding box center [166, 131] width 23 height 14
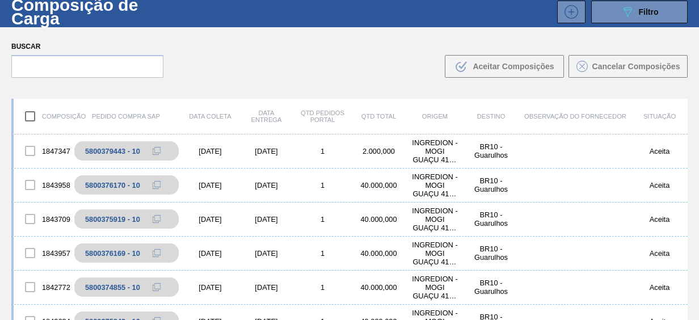
scroll to position [0, 0]
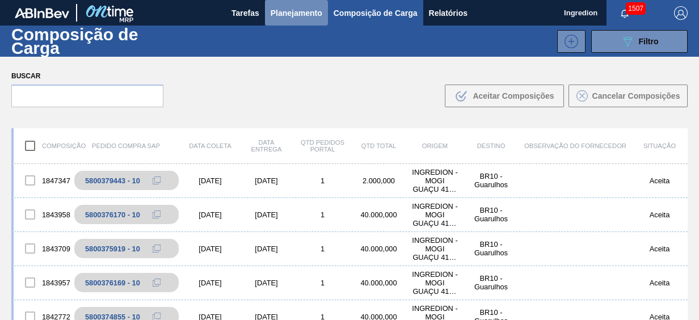
click at [291, 12] on span "Planejamento" at bounding box center [297, 13] width 52 height 14
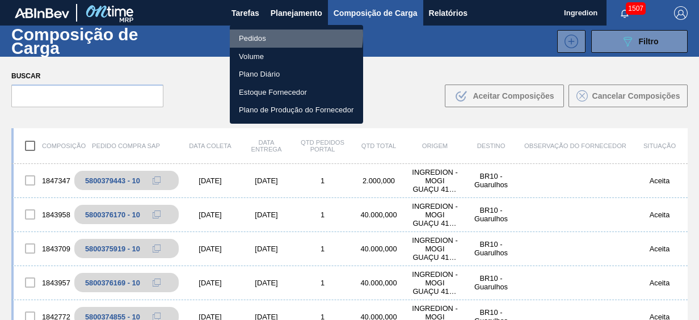
click at [288, 35] on li "Pedidos" at bounding box center [296, 39] width 133 height 18
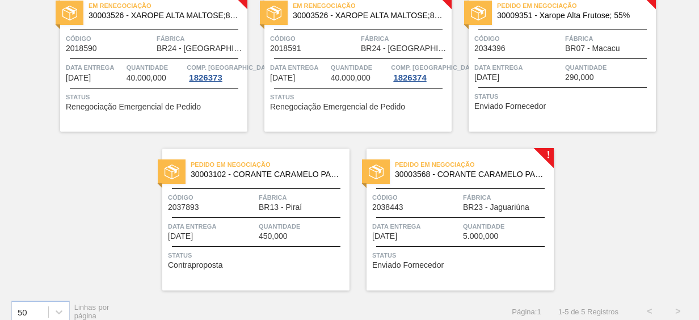
scroll to position [111, 0]
click at [470, 248] on div "Pedido em Negociação 30003568 - CORANTE CARAMELO PARA BLACK;IBC;CORANTE Código …" at bounding box center [460, 220] width 187 height 142
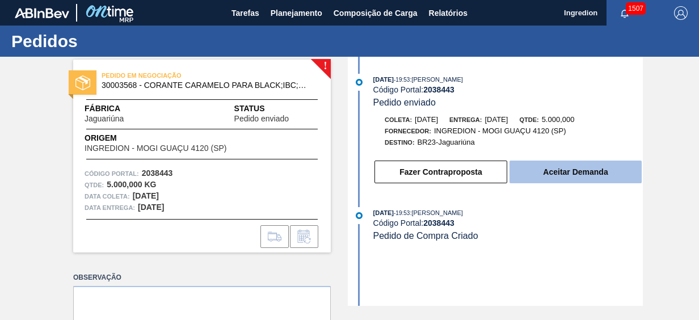
click at [556, 175] on button "Aceitar Demanda" at bounding box center [576, 172] width 132 height 23
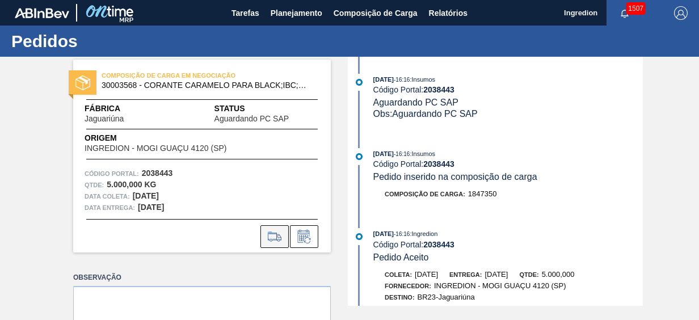
click at [270, 241] on icon at bounding box center [275, 240] width 10 height 3
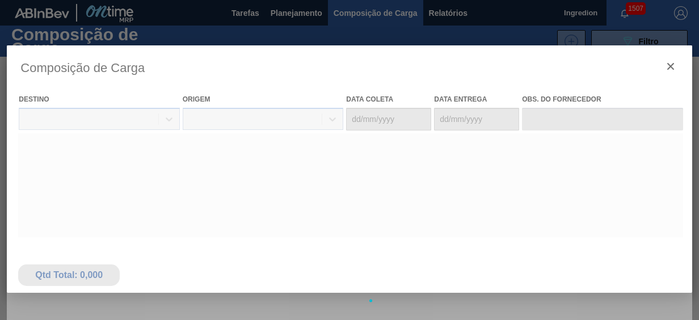
click at [392, 0] on body "Tarefas Planejamento Composição de Carga Relatórios Ingredion 1507 Marcar todas…" at bounding box center [349, 0] width 699 height 0
type coleta "[DATE]"
type entrega "[DATE]"
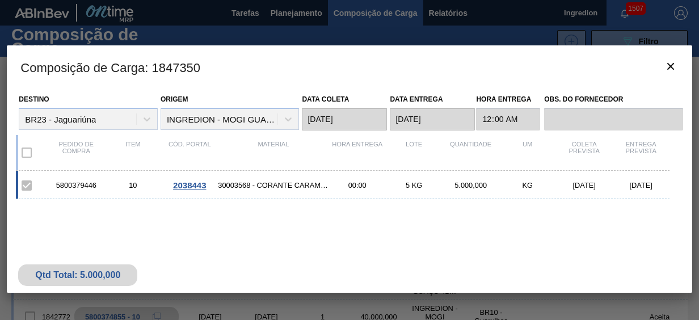
click at [89, 186] on div "5800379446" at bounding box center [76, 185] width 57 height 9
copy div "5800379446"
